Goal: Transaction & Acquisition: Book appointment/travel/reservation

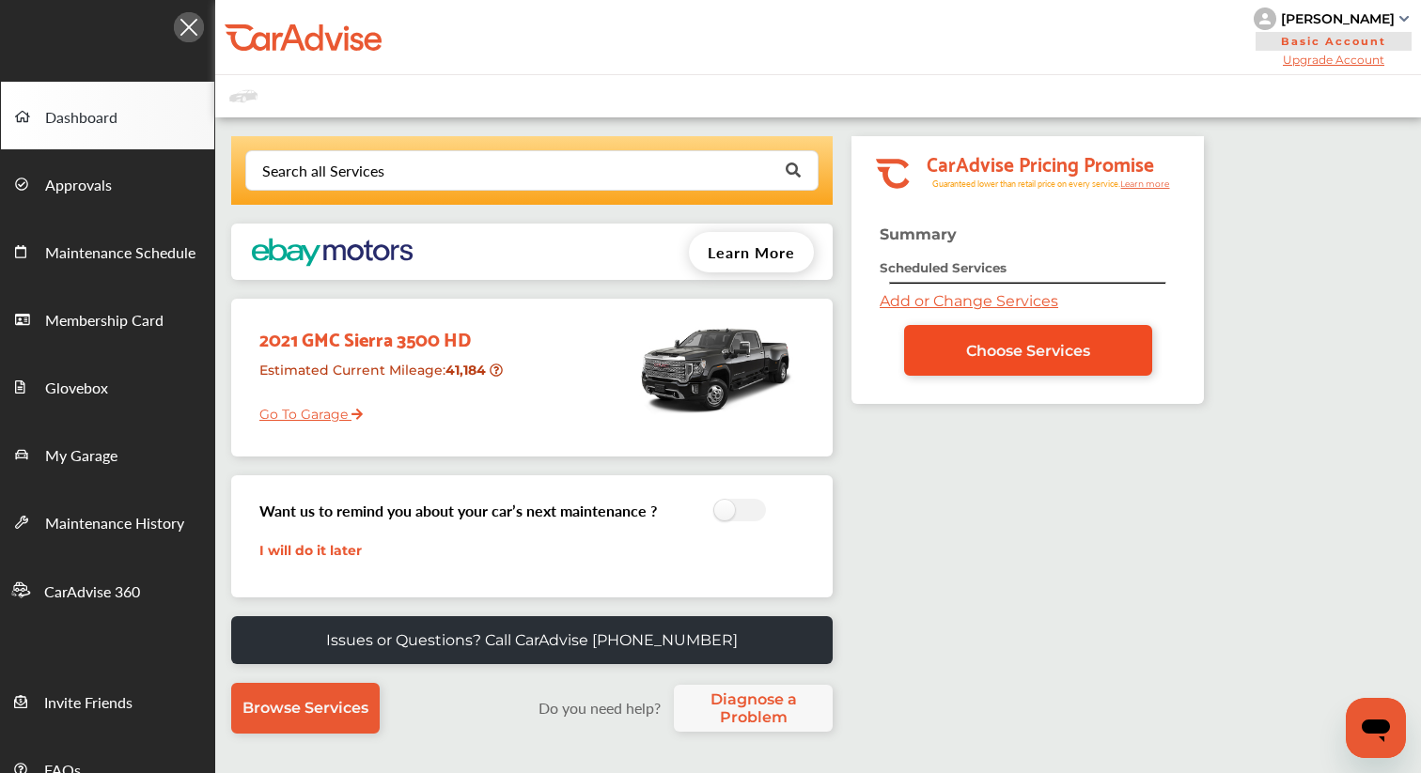
click at [989, 352] on span "Choose Services" at bounding box center [1028, 351] width 124 height 18
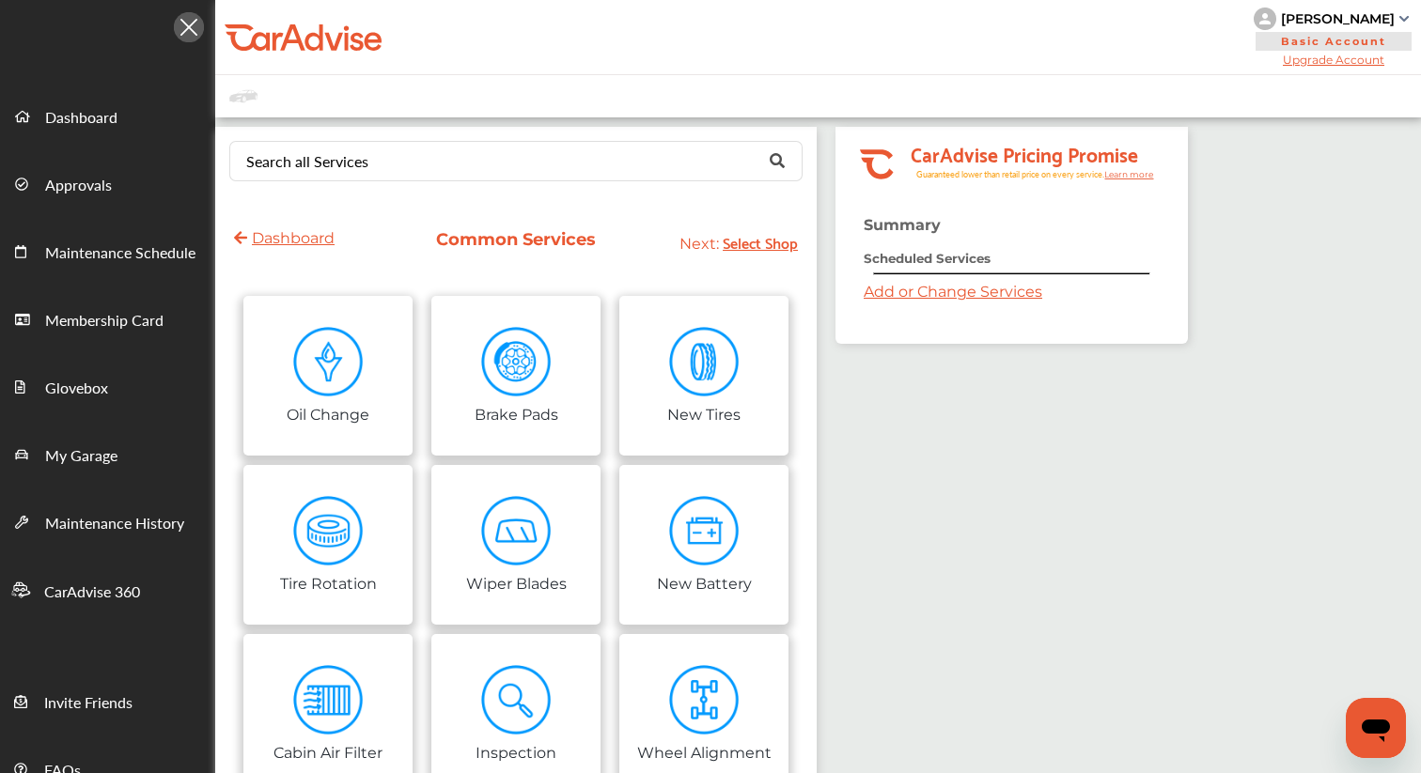
click at [538, 183] on div "Search all Services Looking for something we don’t seem to have? Contact us." at bounding box center [515, 161] width 601 height 69
click at [534, 177] on input "text" at bounding box center [511, 160] width 561 height 37
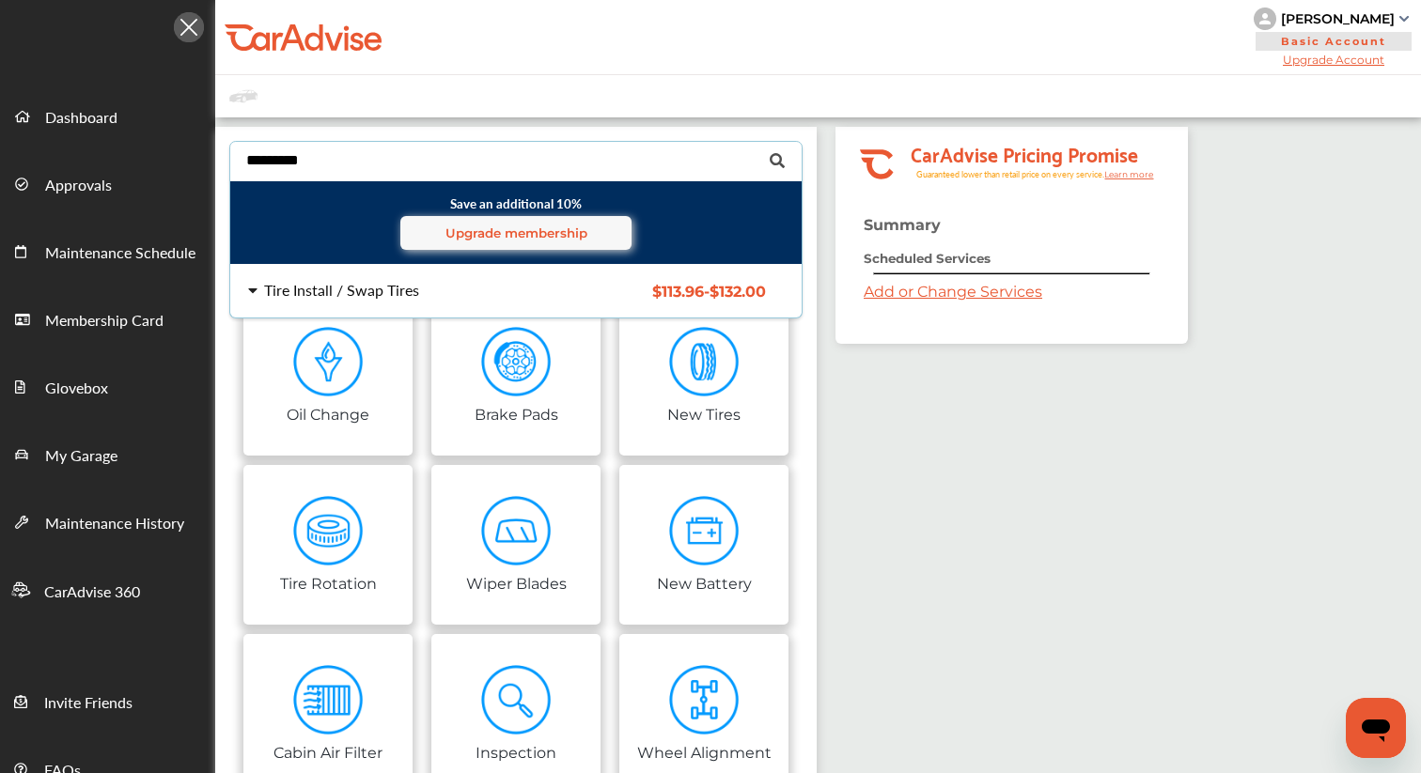
type input "*********"
click at [353, 290] on div "Tire Install / Swap Tires" at bounding box center [341, 290] width 155 height 15
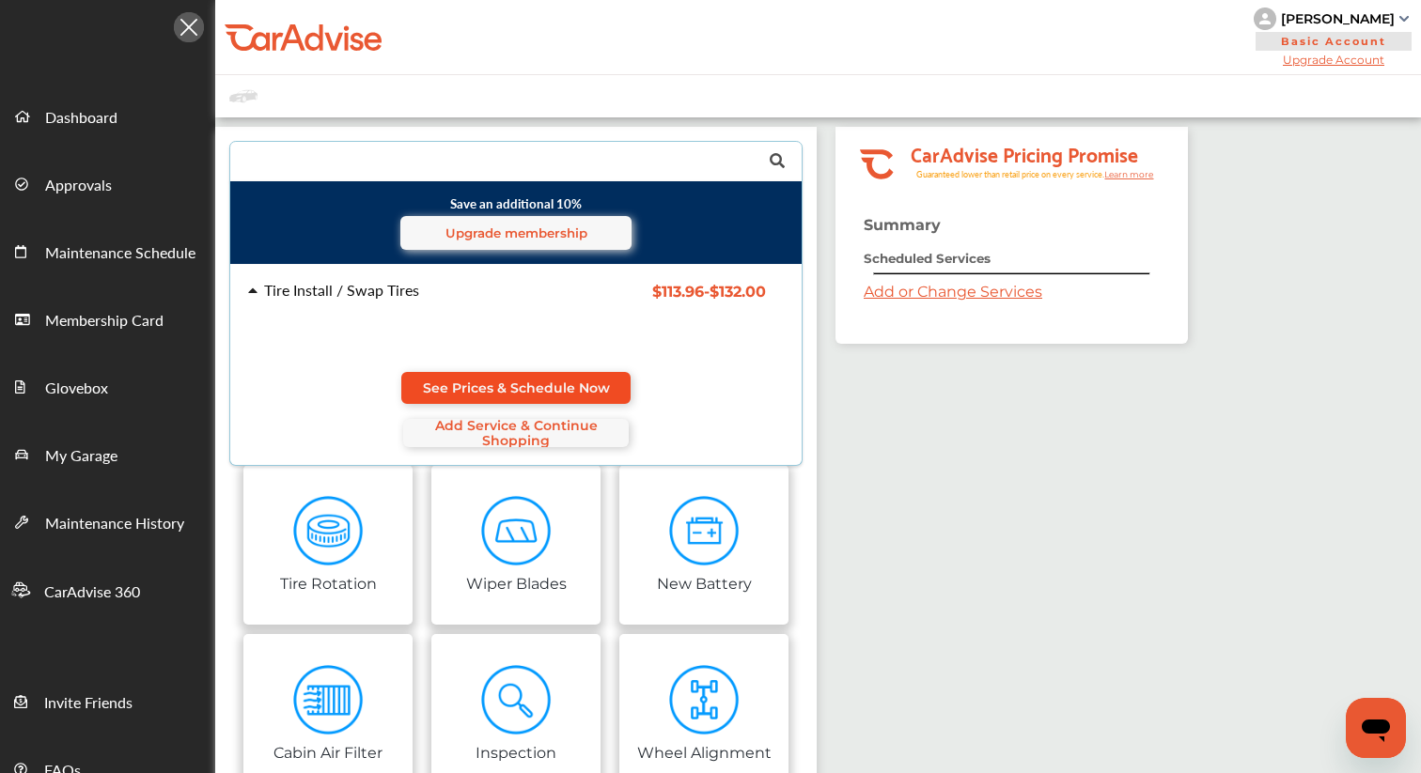
click at [456, 381] on span "See Prices & Schedule Now" at bounding box center [516, 388] width 187 height 15
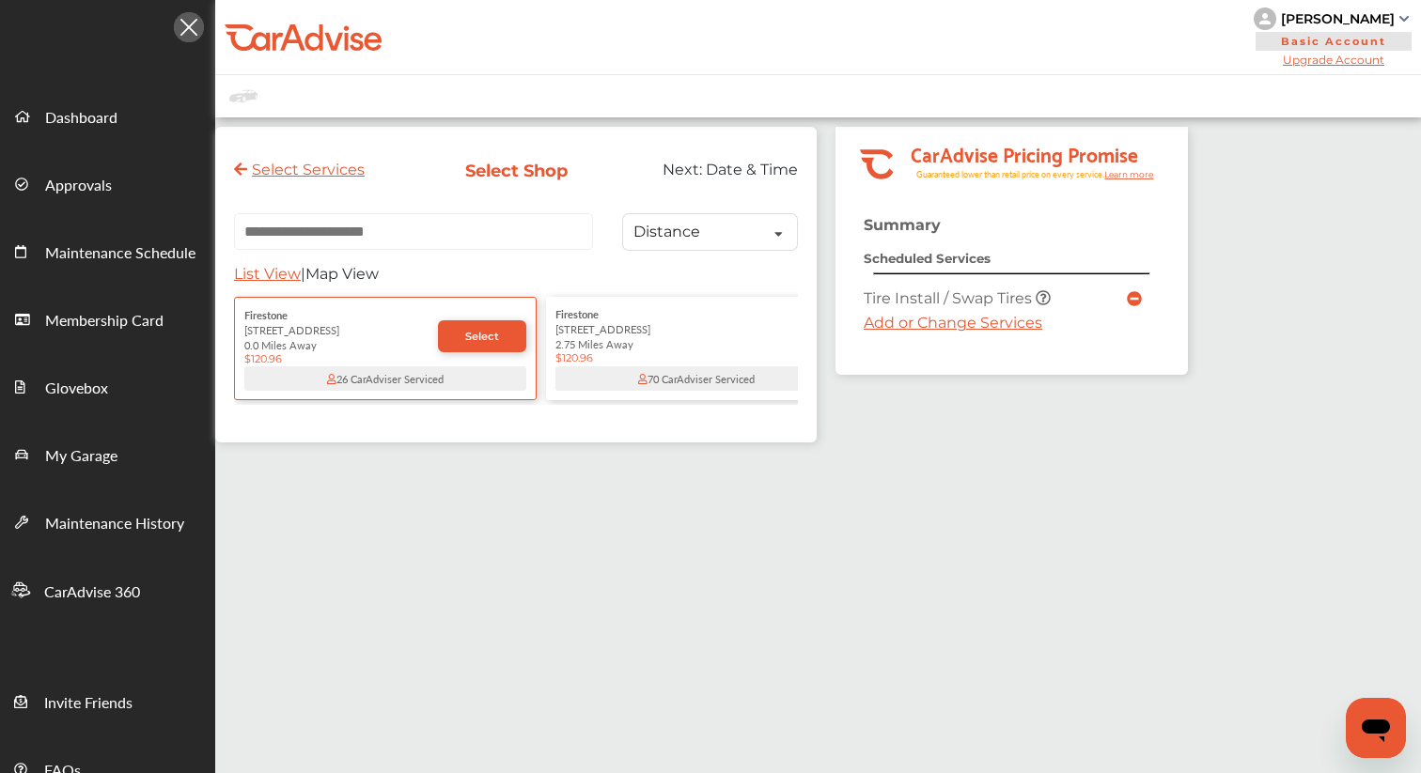
click at [356, 229] on input "text" at bounding box center [413, 231] width 359 height 37
paste input "*****"
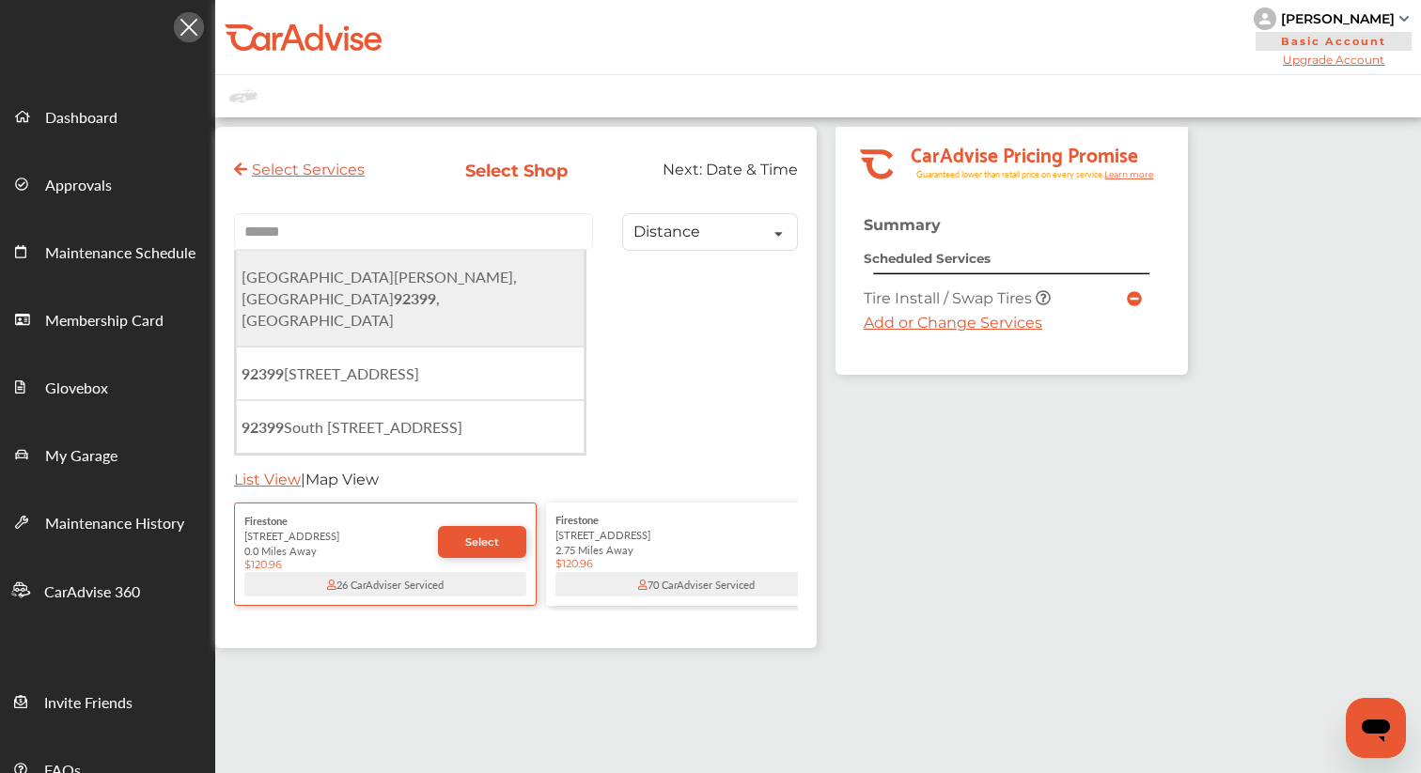
click at [389, 295] on li "Oak Glen, CA 92399 , USA" at bounding box center [410, 298] width 349 height 97
type input "**********"
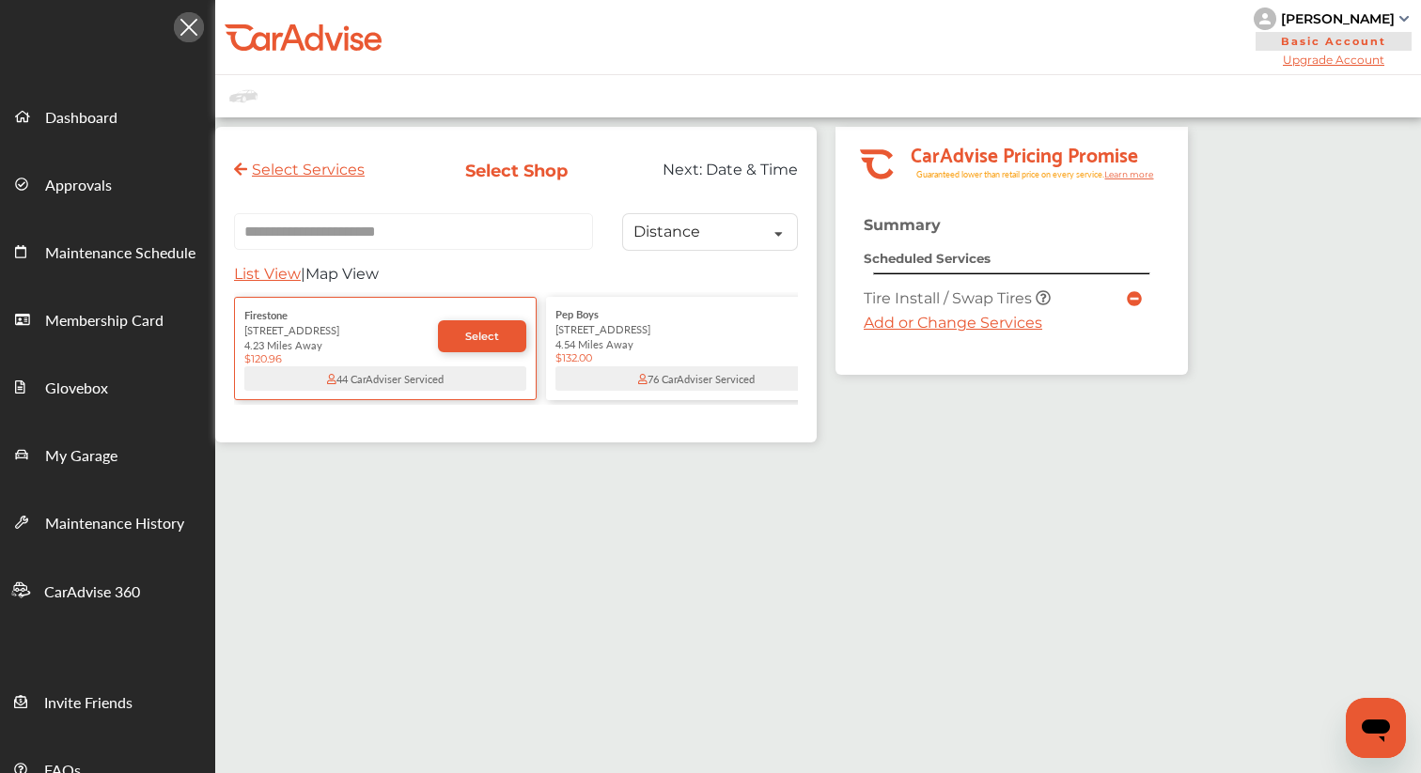
click at [640, 343] on div "4.54 Miles Away" at bounding box center [696, 343] width 282 height 15
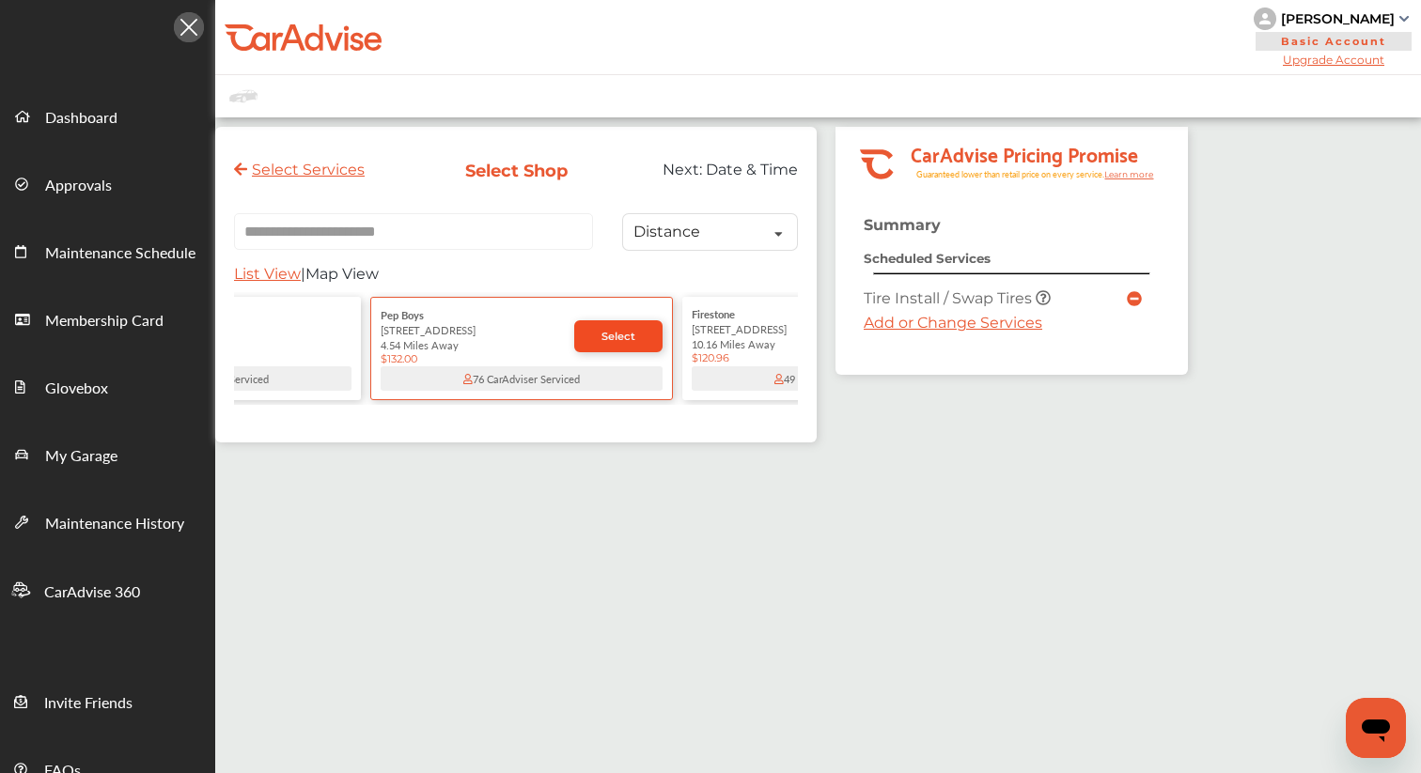
click at [616, 343] on span "Select" at bounding box center [618, 336] width 34 height 13
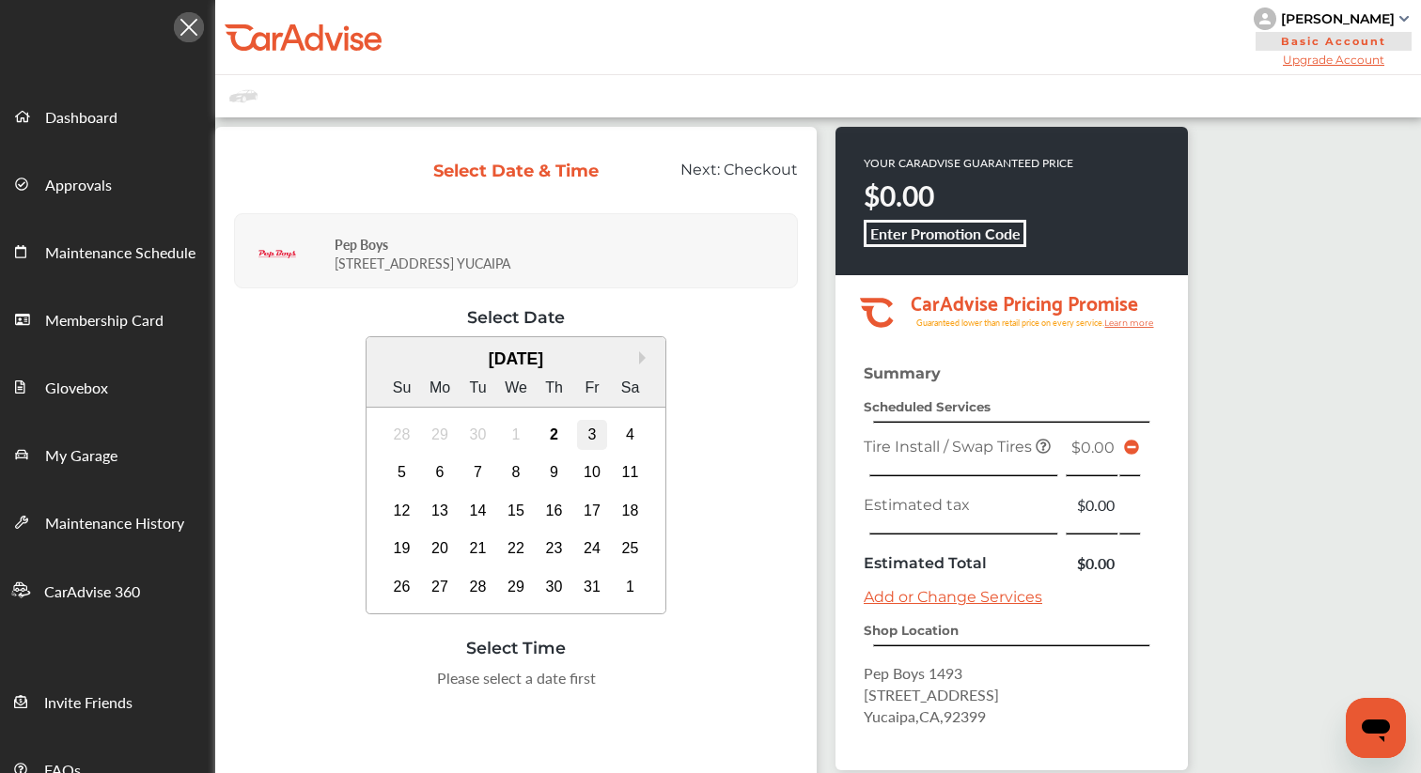
click at [593, 442] on div "3" at bounding box center [592, 435] width 30 height 30
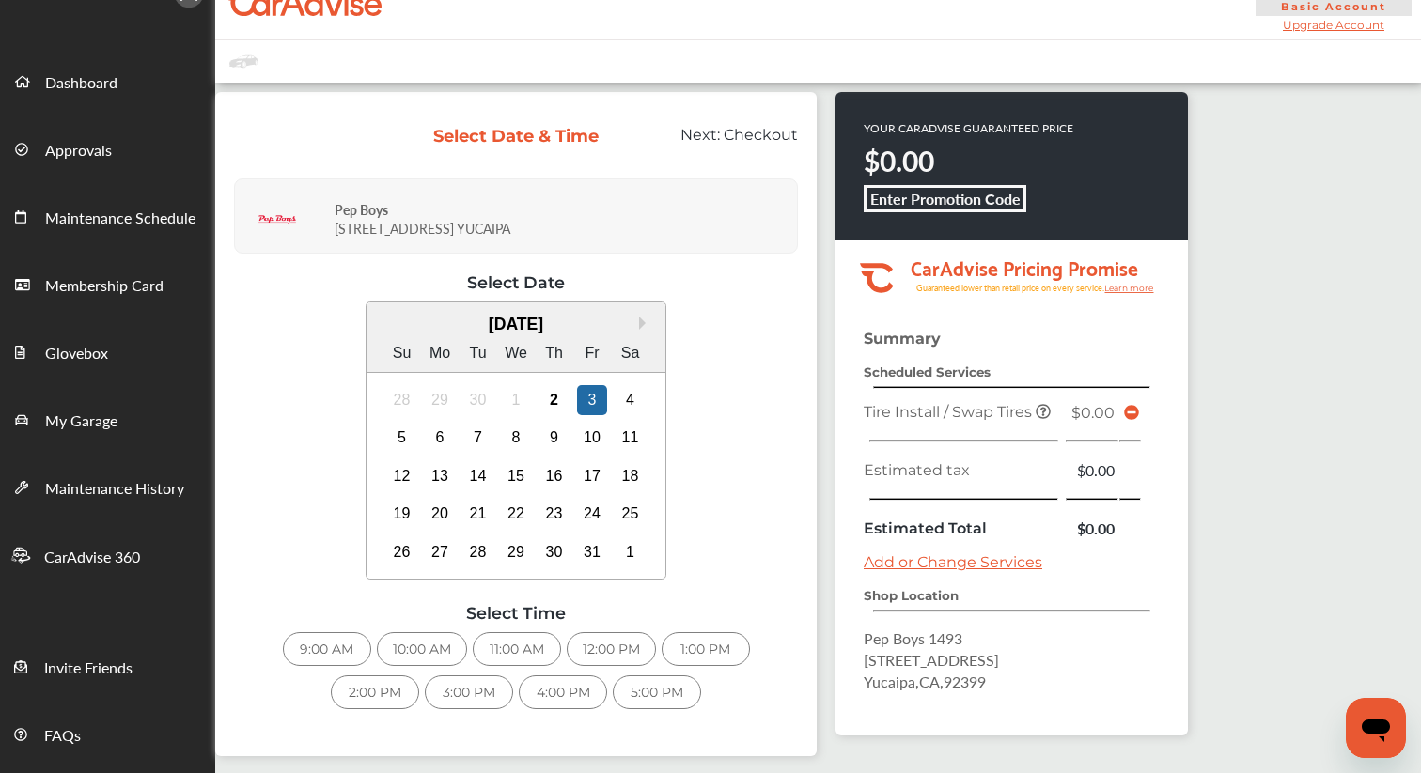
scroll to position [40, 0]
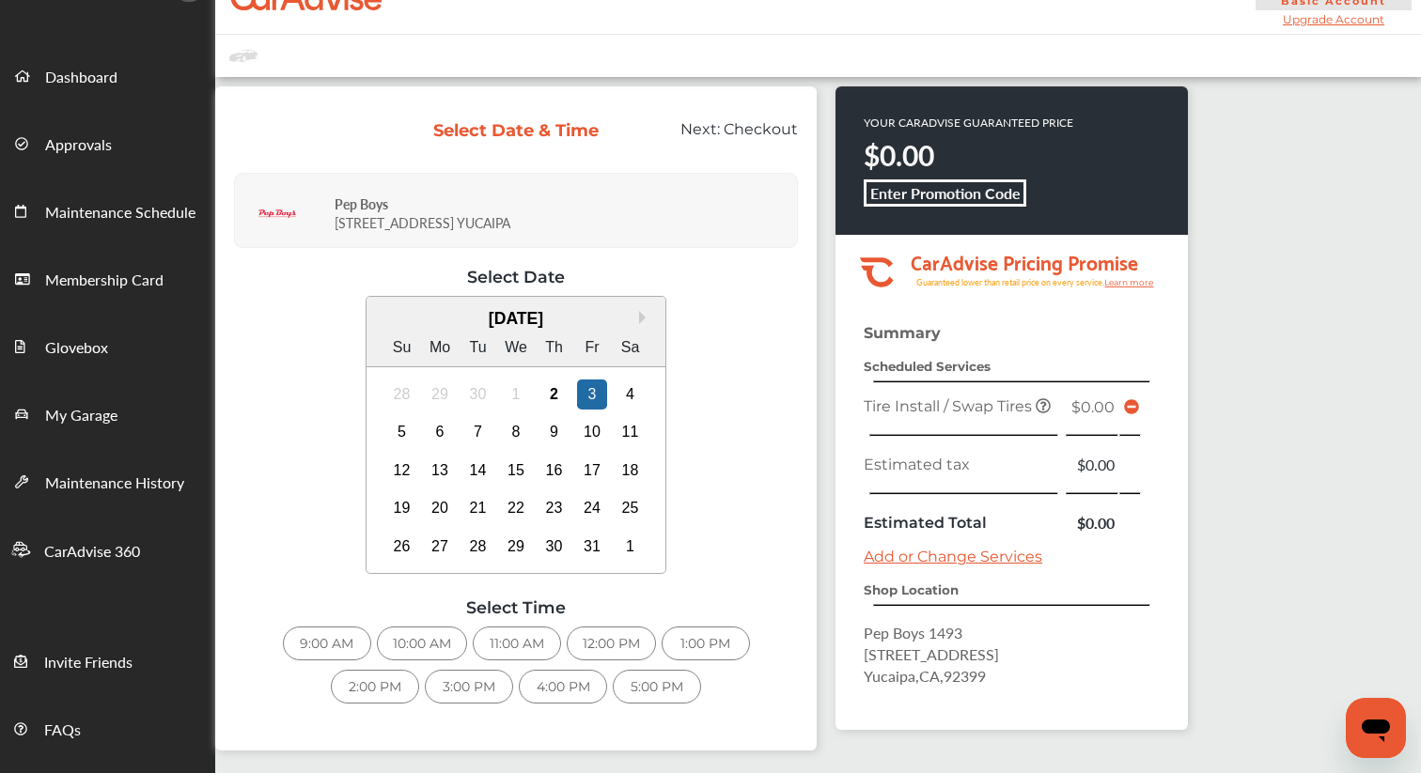
click at [469, 681] on div "3:00 PM" at bounding box center [469, 687] width 88 height 34
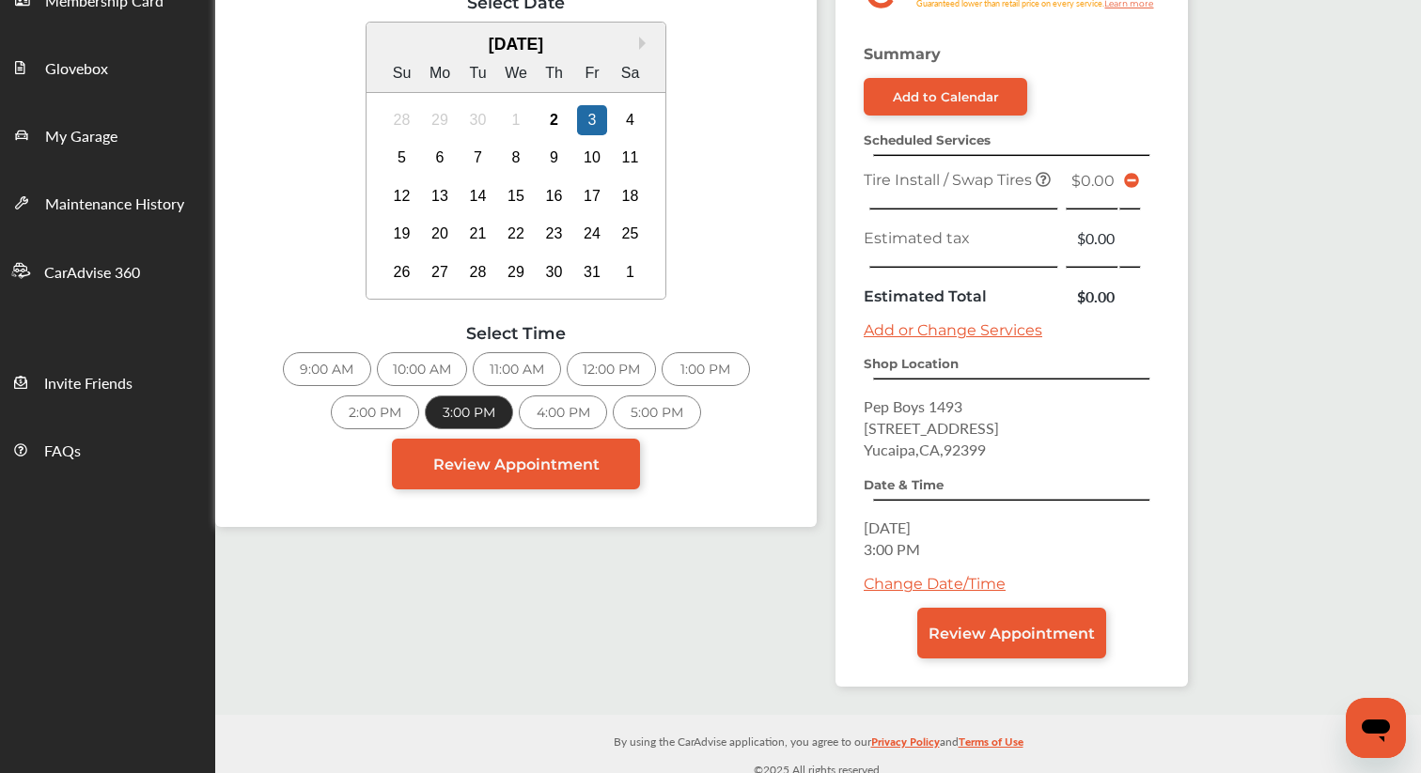
scroll to position [329, 0]
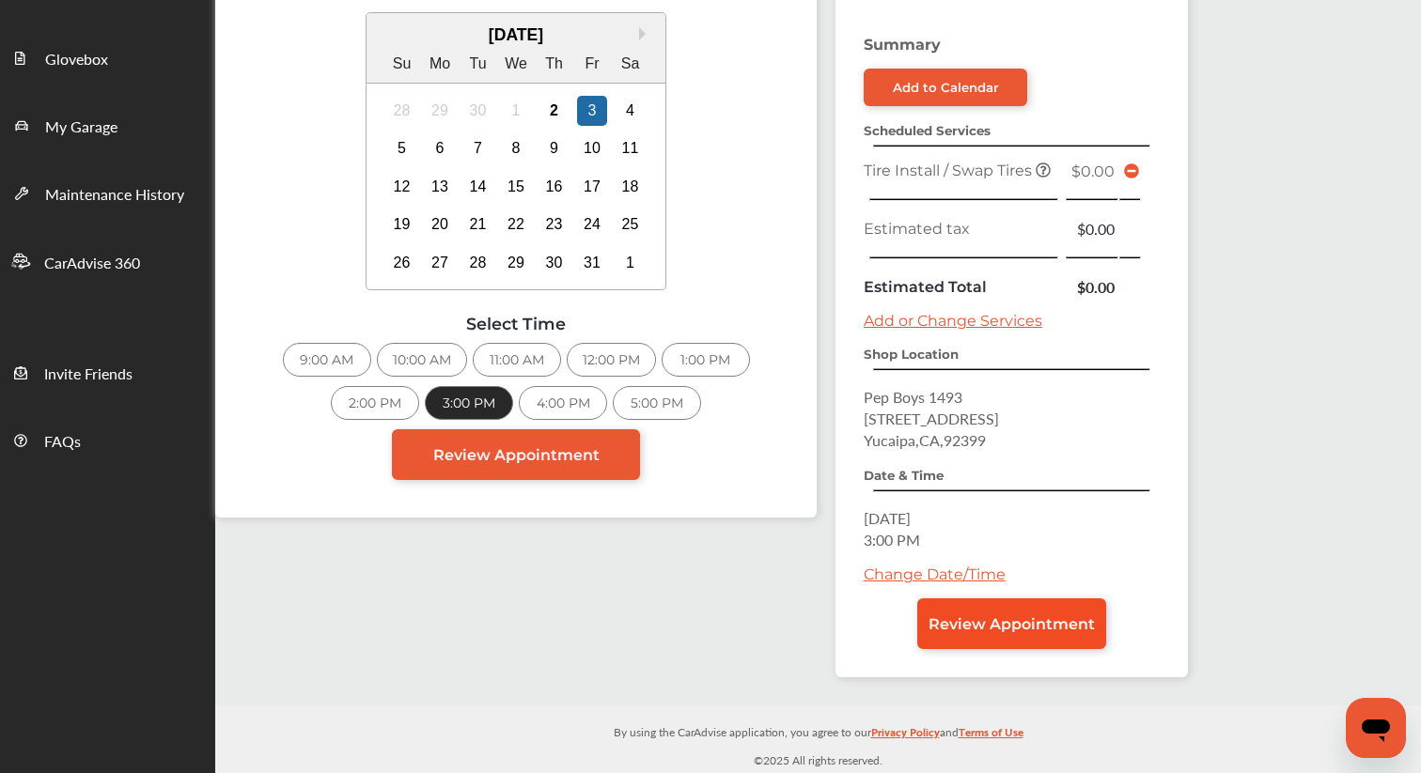
click at [965, 635] on link "Review Appointment" at bounding box center [1011, 624] width 189 height 51
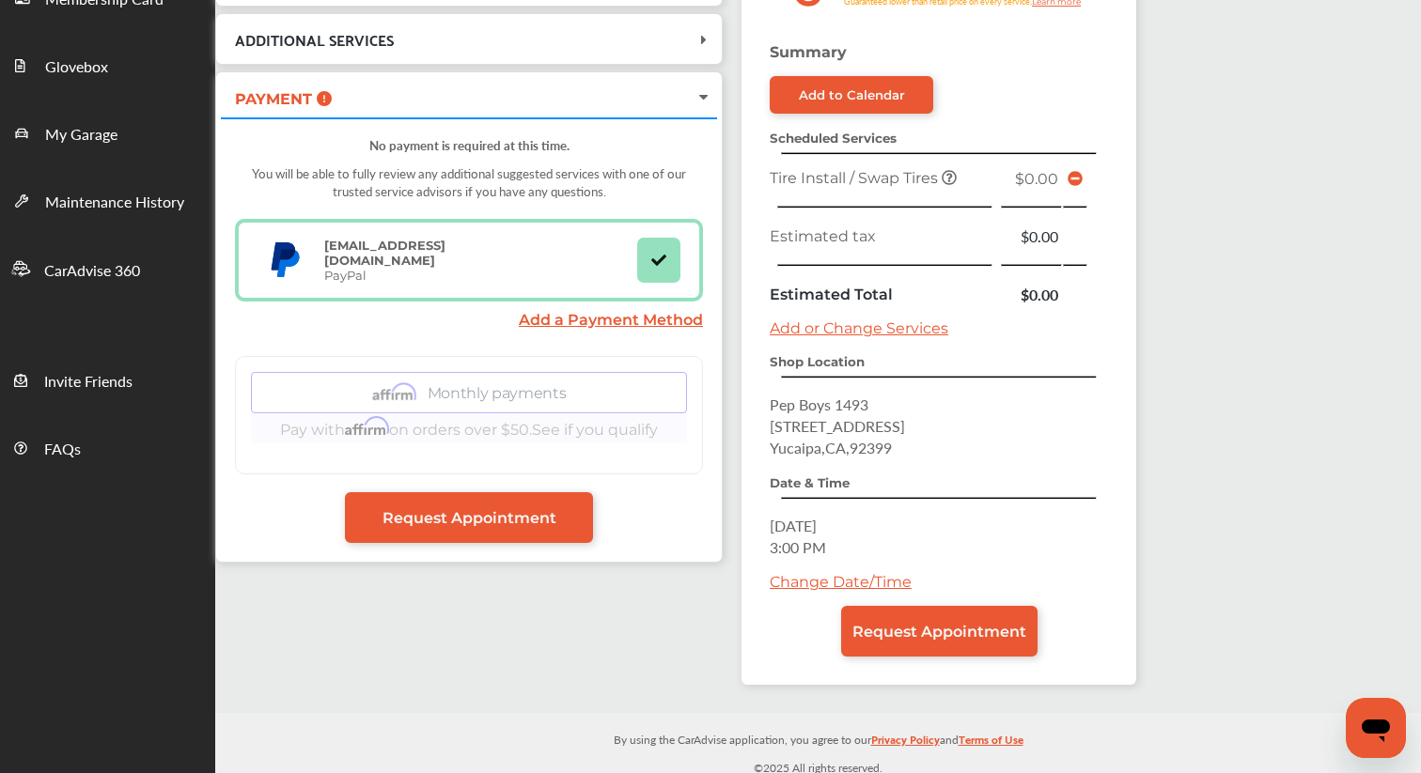
scroll to position [329, 0]
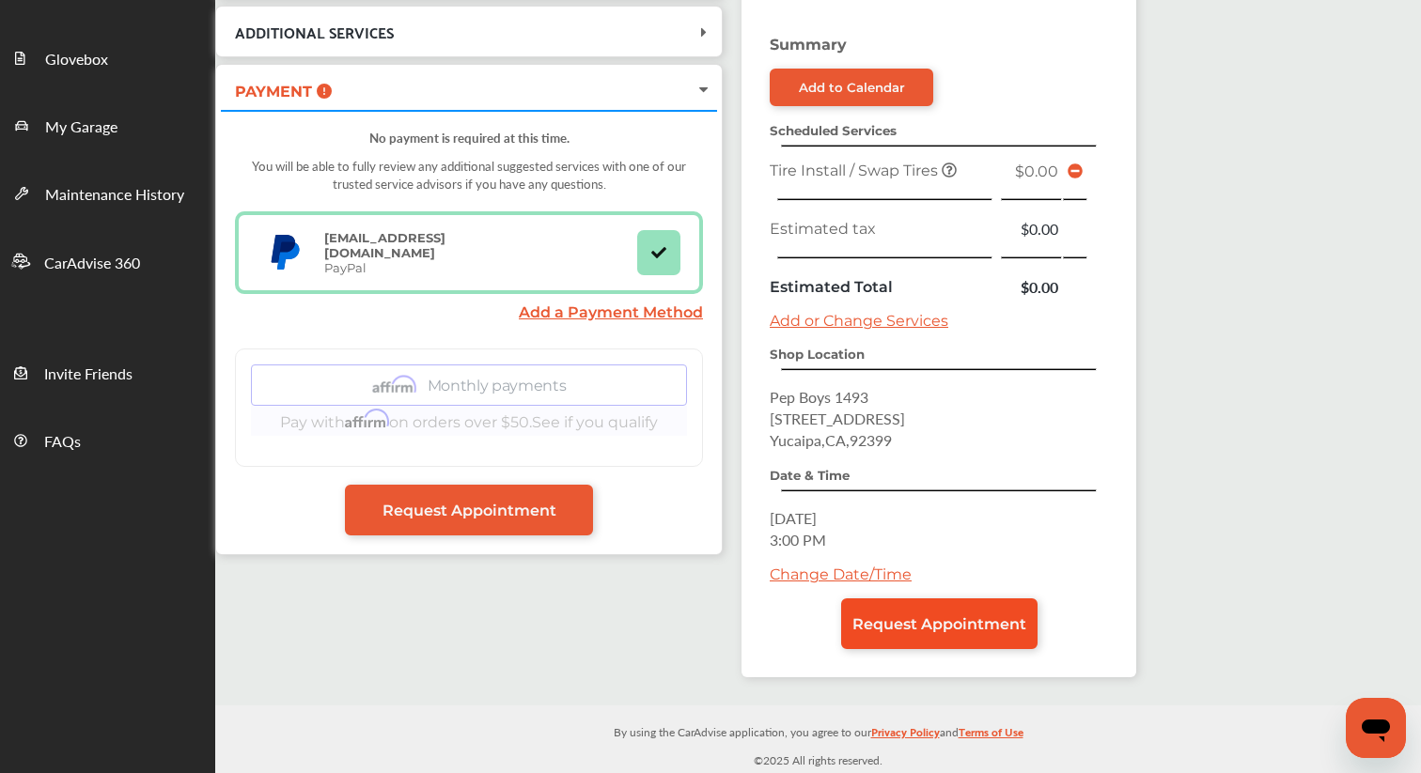
click at [896, 625] on span "Request Appointment" at bounding box center [939, 624] width 174 height 18
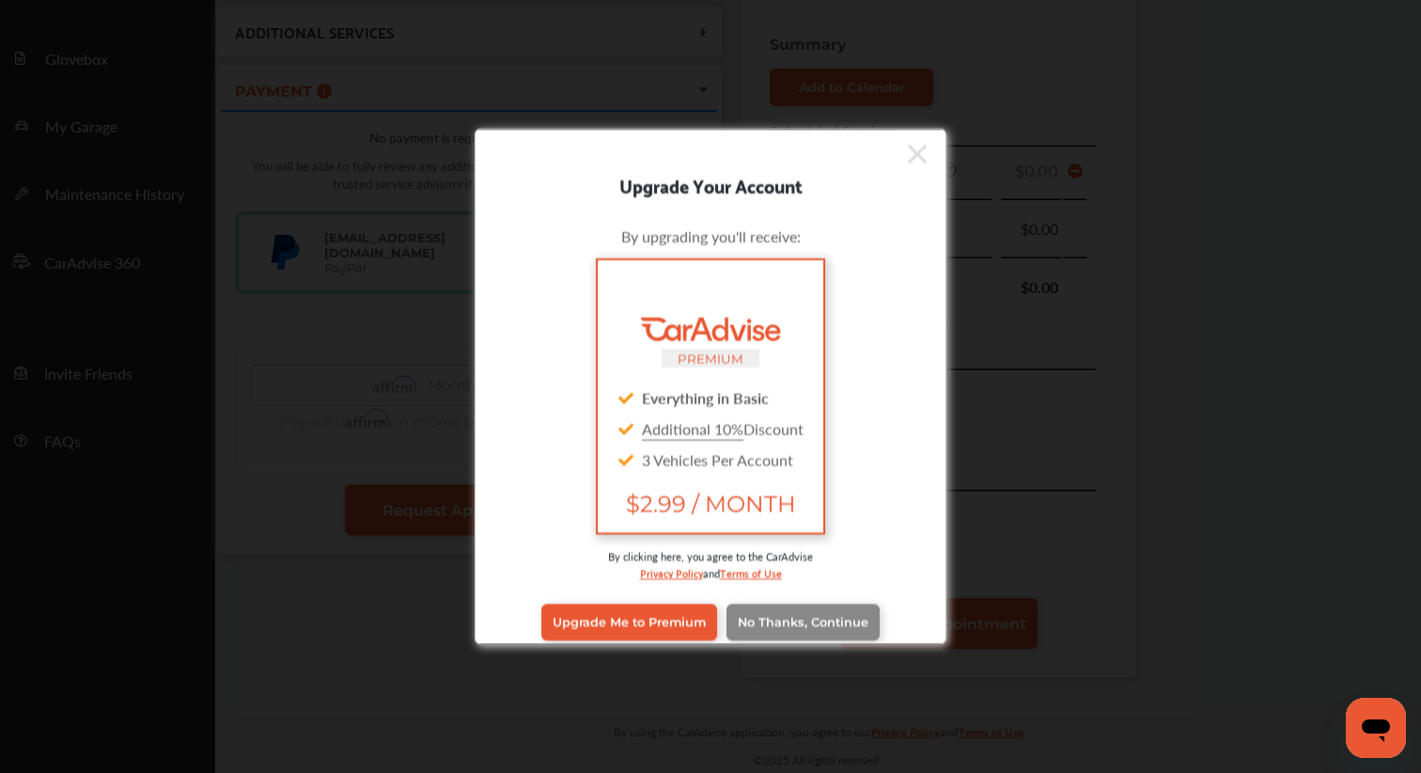
click at [816, 621] on span "No Thanks, Continue" at bounding box center [803, 622] width 131 height 14
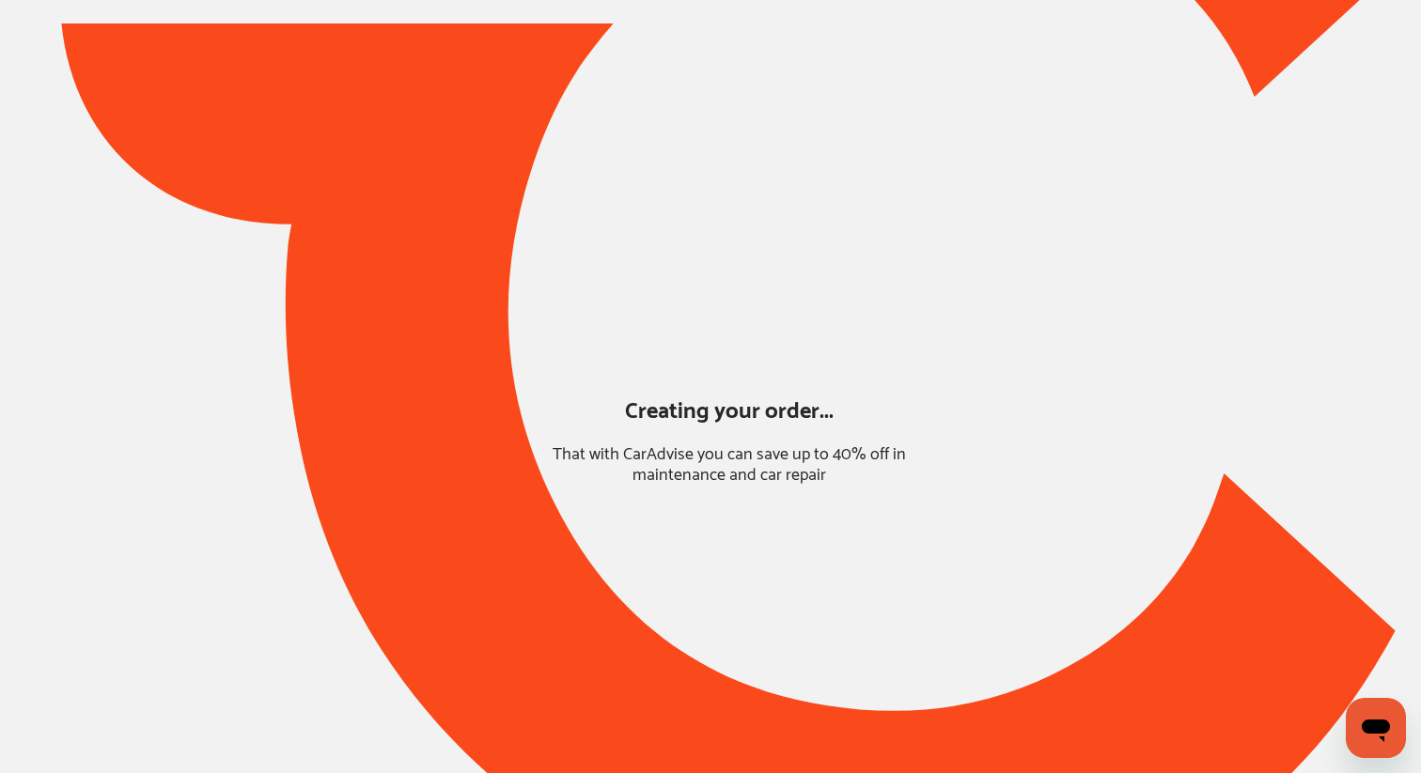
scroll to position [28, 0]
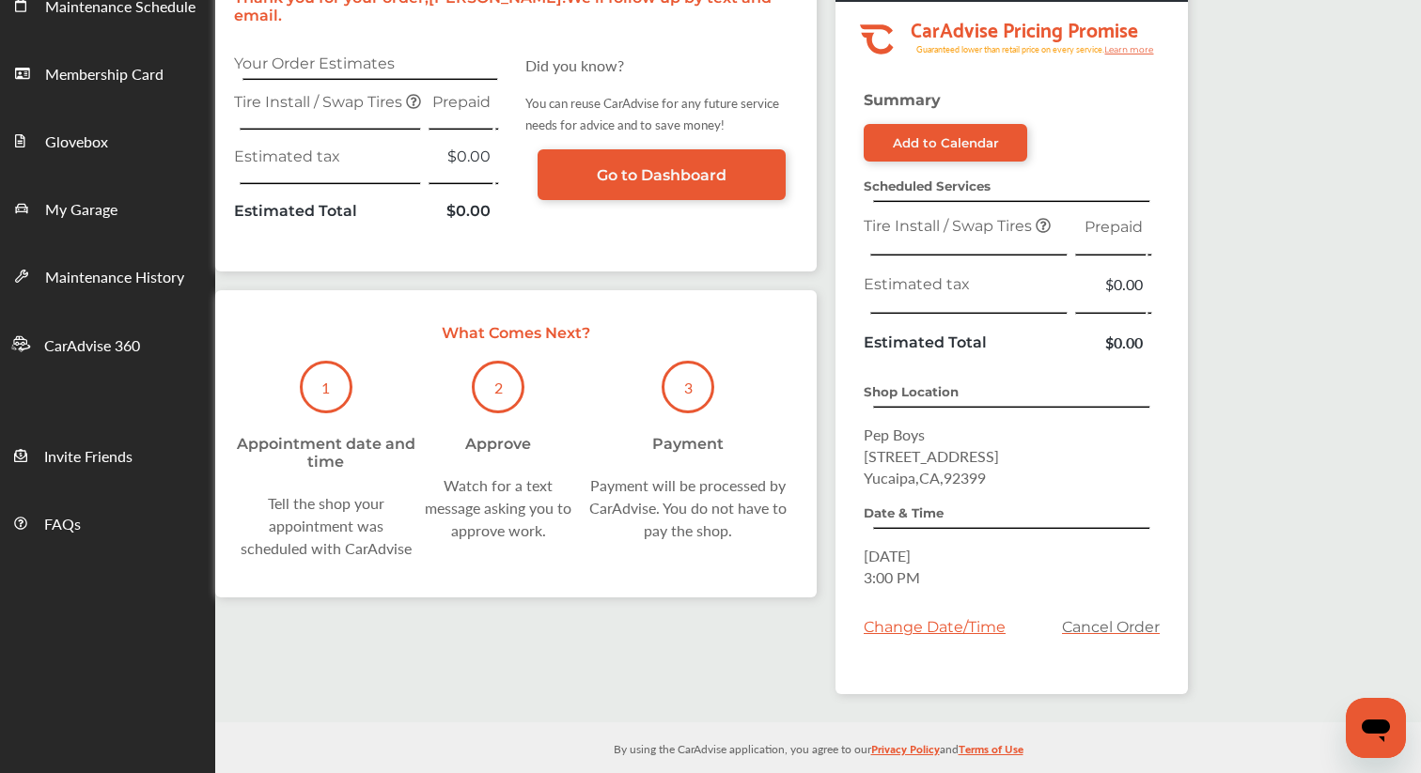
scroll to position [265, 0]
